Goal: Information Seeking & Learning: Learn about a topic

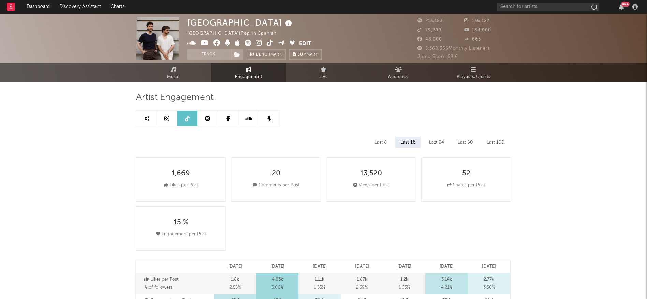
select select "6m"
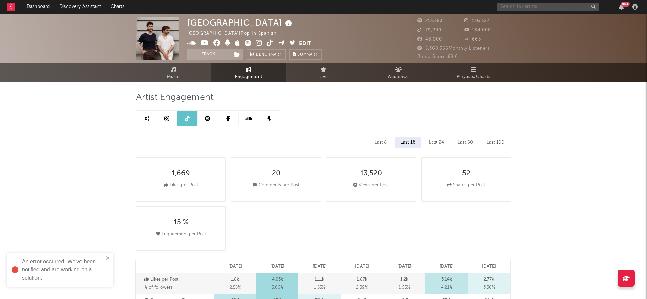
click at [505, 9] on input "text" at bounding box center [548, 7] width 102 height 9
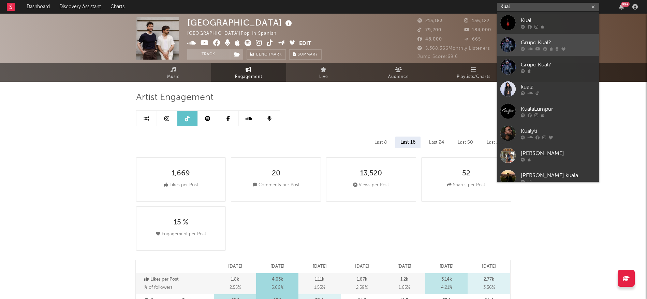
type input "Kual"
click at [542, 48] on div at bounding box center [557, 49] width 75 height 4
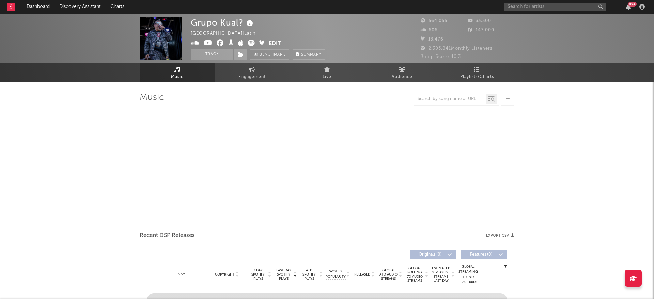
select select "6m"
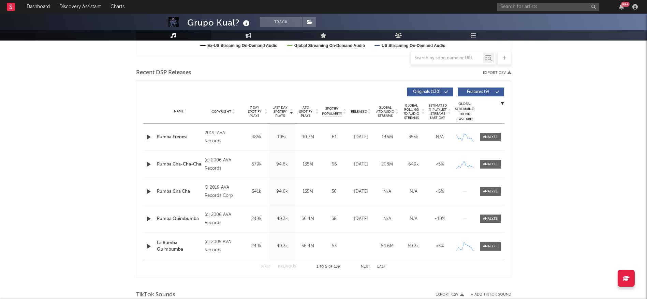
scroll to position [218, 0]
click at [489, 164] on div at bounding box center [490, 163] width 15 height 5
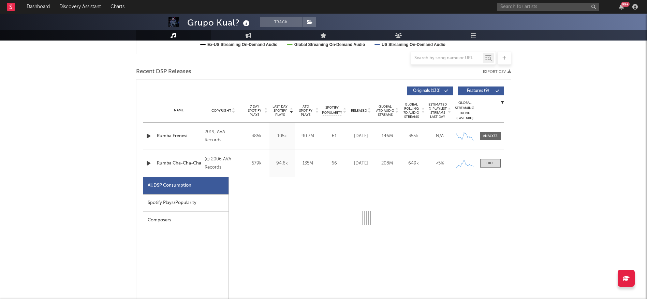
select select "6m"
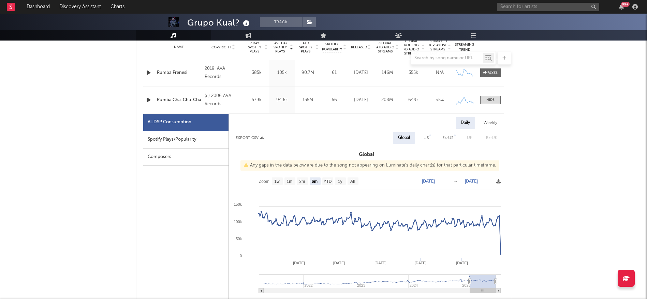
scroll to position [282, 0]
click at [353, 180] on text "All" at bounding box center [352, 181] width 4 height 5
select select "All"
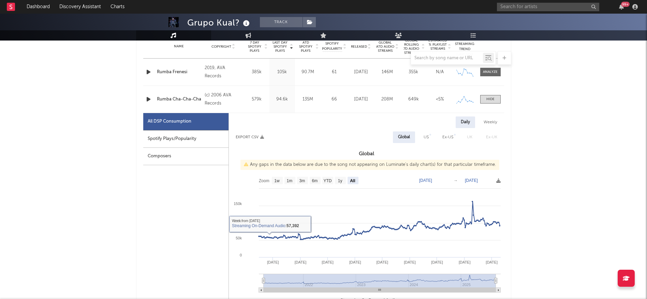
click at [175, 138] on div "Spotify Plays/Popularity" at bounding box center [185, 139] width 85 height 17
select select "All"
select select "1w"
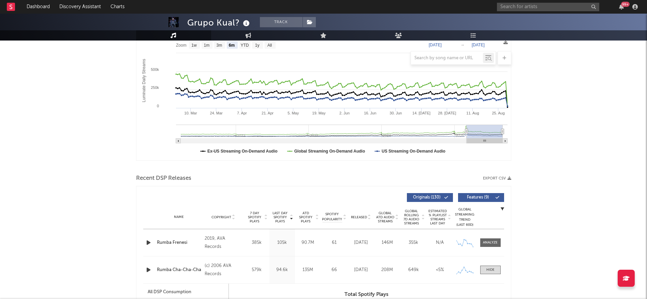
scroll to position [51, 0]
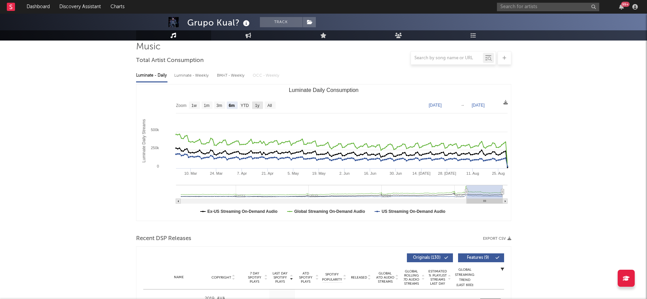
click at [254, 105] on rect "Luminate Daily Consumption" at bounding box center [257, 105] width 11 height 7
select select "1y"
type input "[DATE]"
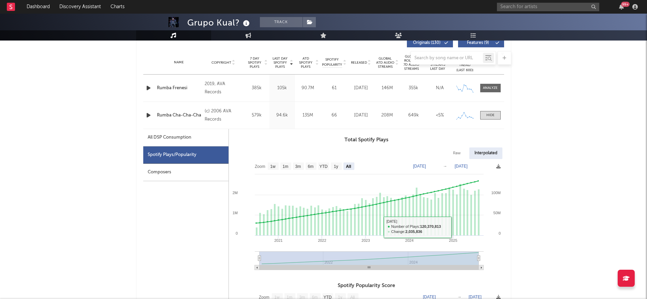
scroll to position [260, 0]
